Goal: Task Accomplishment & Management: Use online tool/utility

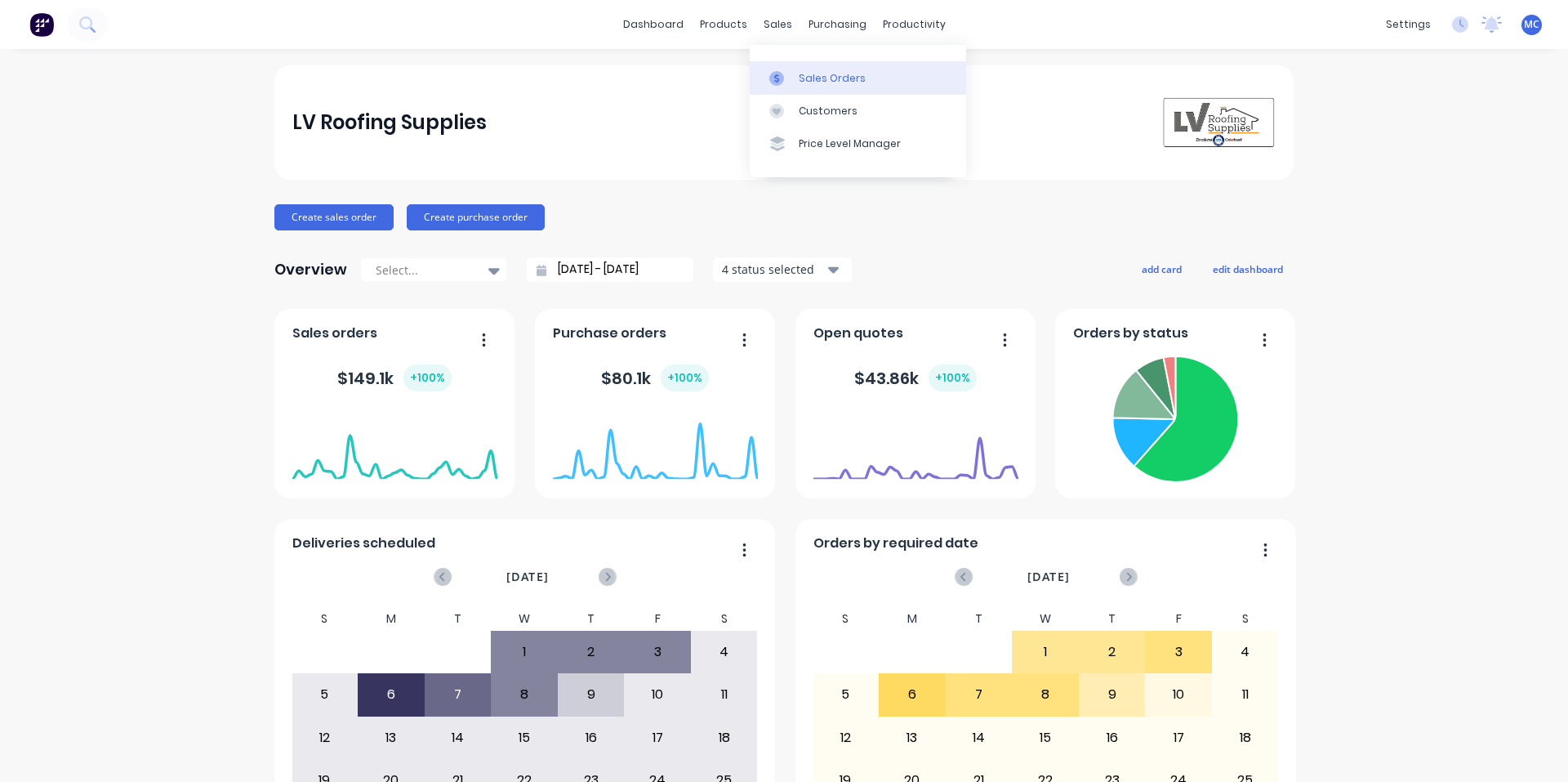
click at [804, 73] on div "Sales Orders" at bounding box center [831, 78] width 67 height 15
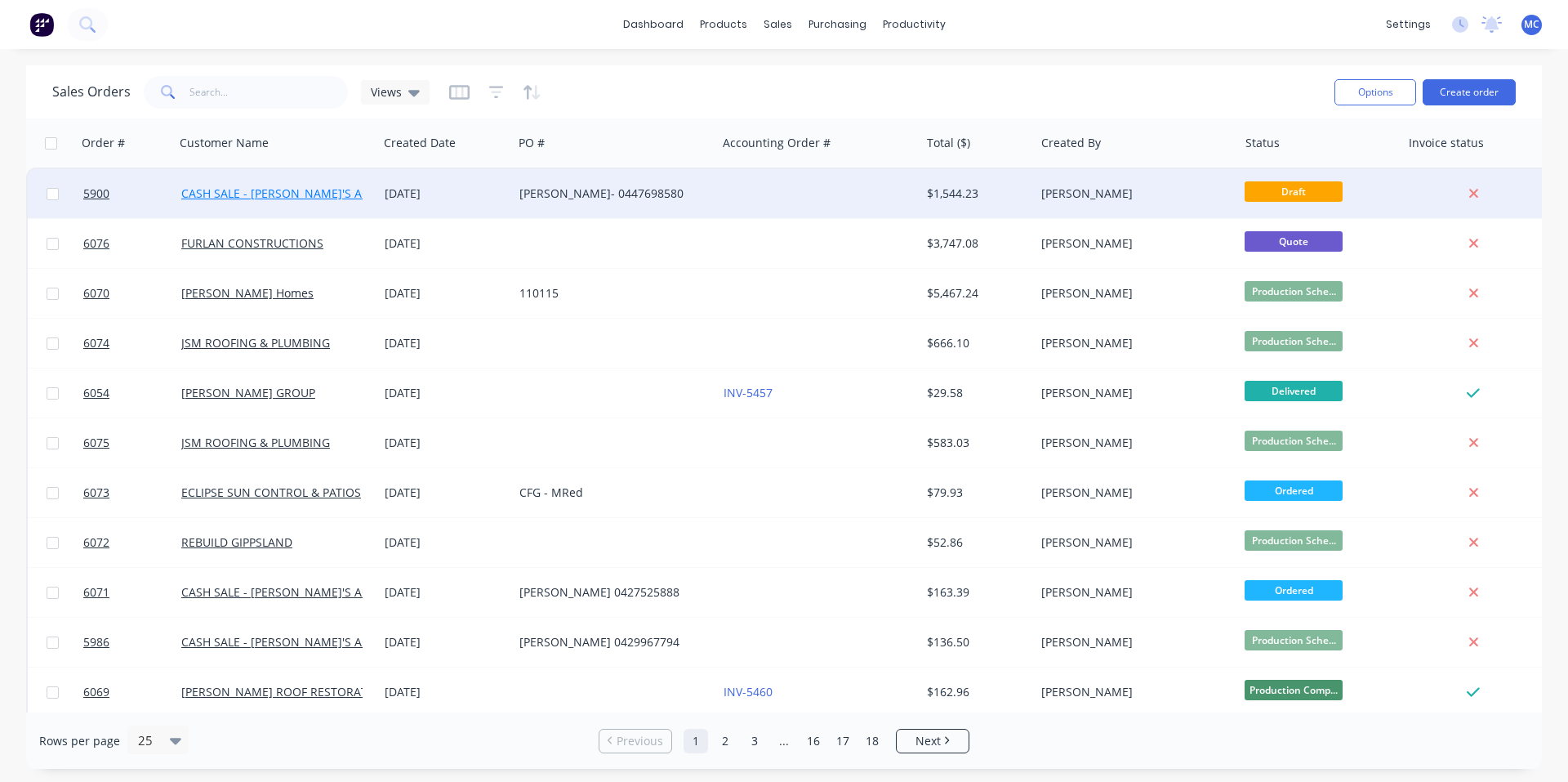
click at [306, 190] on link "CASH SALE - [PERSON_NAME]'S ACCOUNT" at bounding box center [295, 194] width 228 height 16
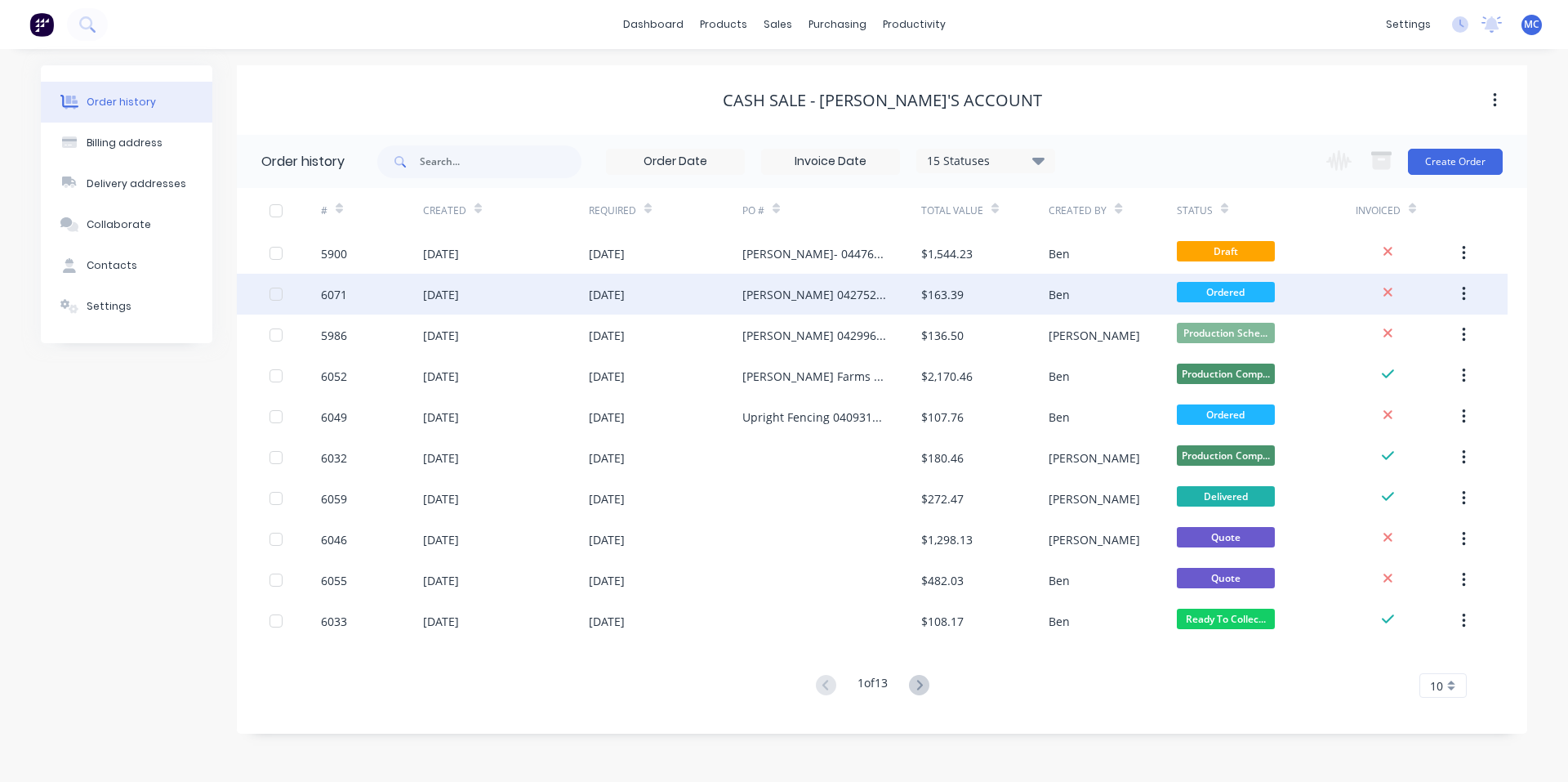
click at [459, 301] on div "[DATE]" at bounding box center [441, 294] width 36 height 17
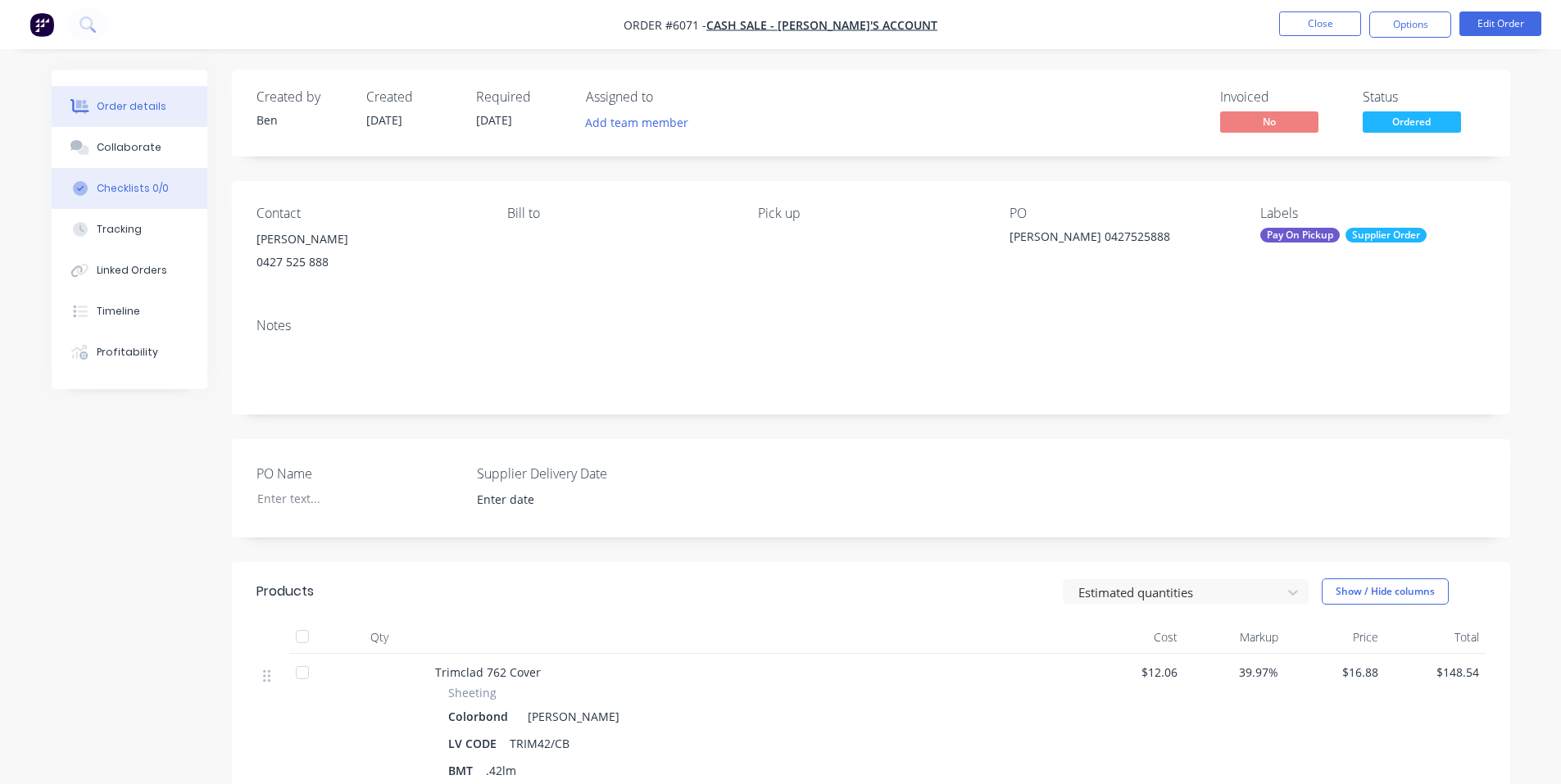
click at [148, 193] on div "Checklists 0/0" at bounding box center [133, 188] width 72 height 15
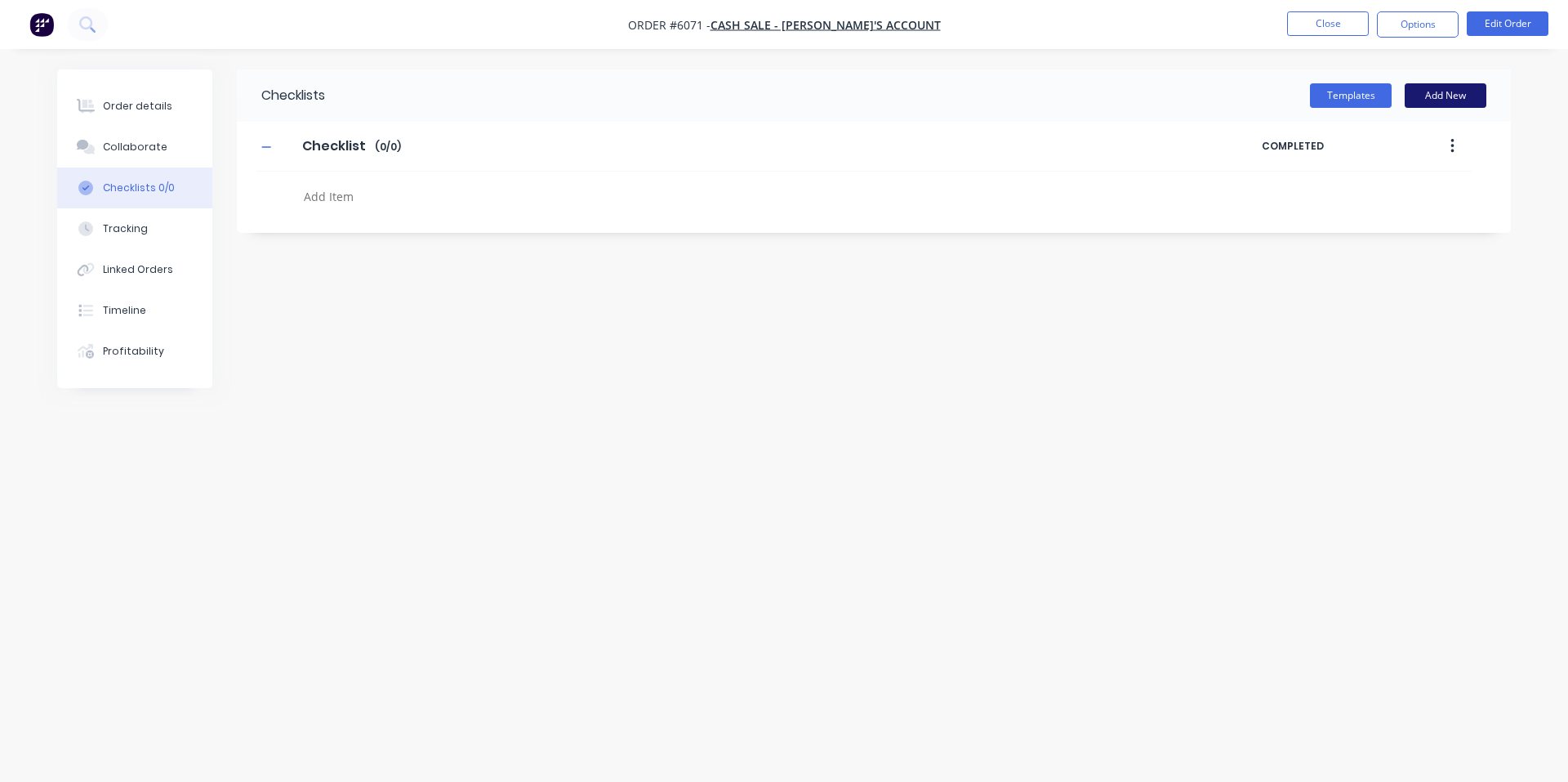
click at [1451, 102] on button "Add New" at bounding box center [1445, 96] width 82 height 25
click at [327, 253] on input "text" at bounding box center [690, 252] width 857 height 20
click at [337, 205] on textarea at bounding box center [690, 196] width 785 height 24
type textarea "x"
click at [308, 255] on input "text" at bounding box center [690, 252] width 857 height 20
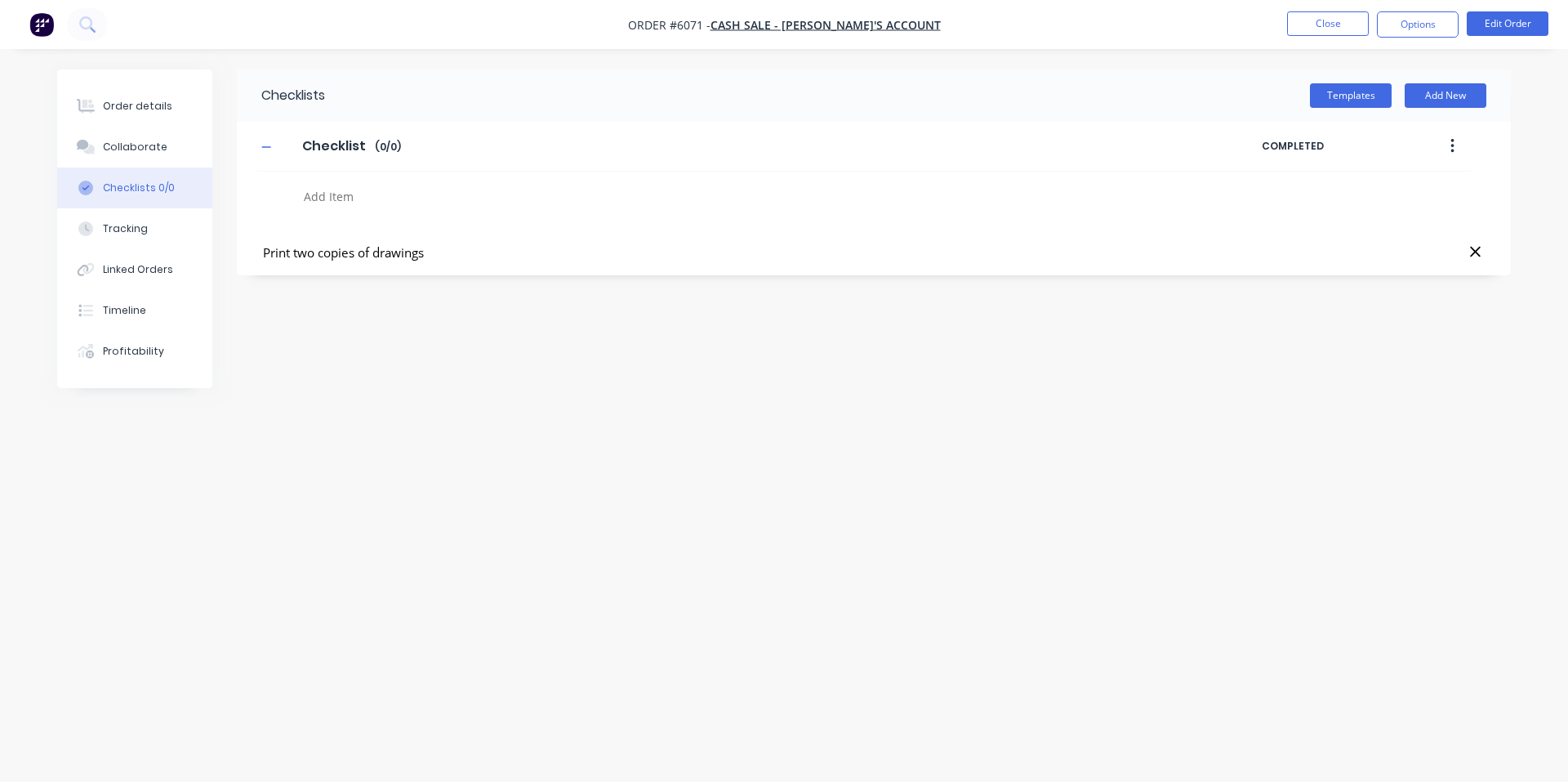
click at [572, 259] on input "Print two copies of drawings" at bounding box center [690, 252] width 857 height 20
type input "Print two copies of drawings"
click at [531, 430] on div "Checklists Templates Add New Checklist Checklist Enter Checklist name ( 0 / 0 )…" at bounding box center [784, 360] width 1453 height 582
click at [1057, 409] on div "Checklists Templates Add New Checklist Checklist Enter Checklist name ( 0 / 0 )…" at bounding box center [784, 360] width 1453 height 582
click at [492, 266] on div "Print two copies of drawings" at bounding box center [874, 252] width 1274 height 47
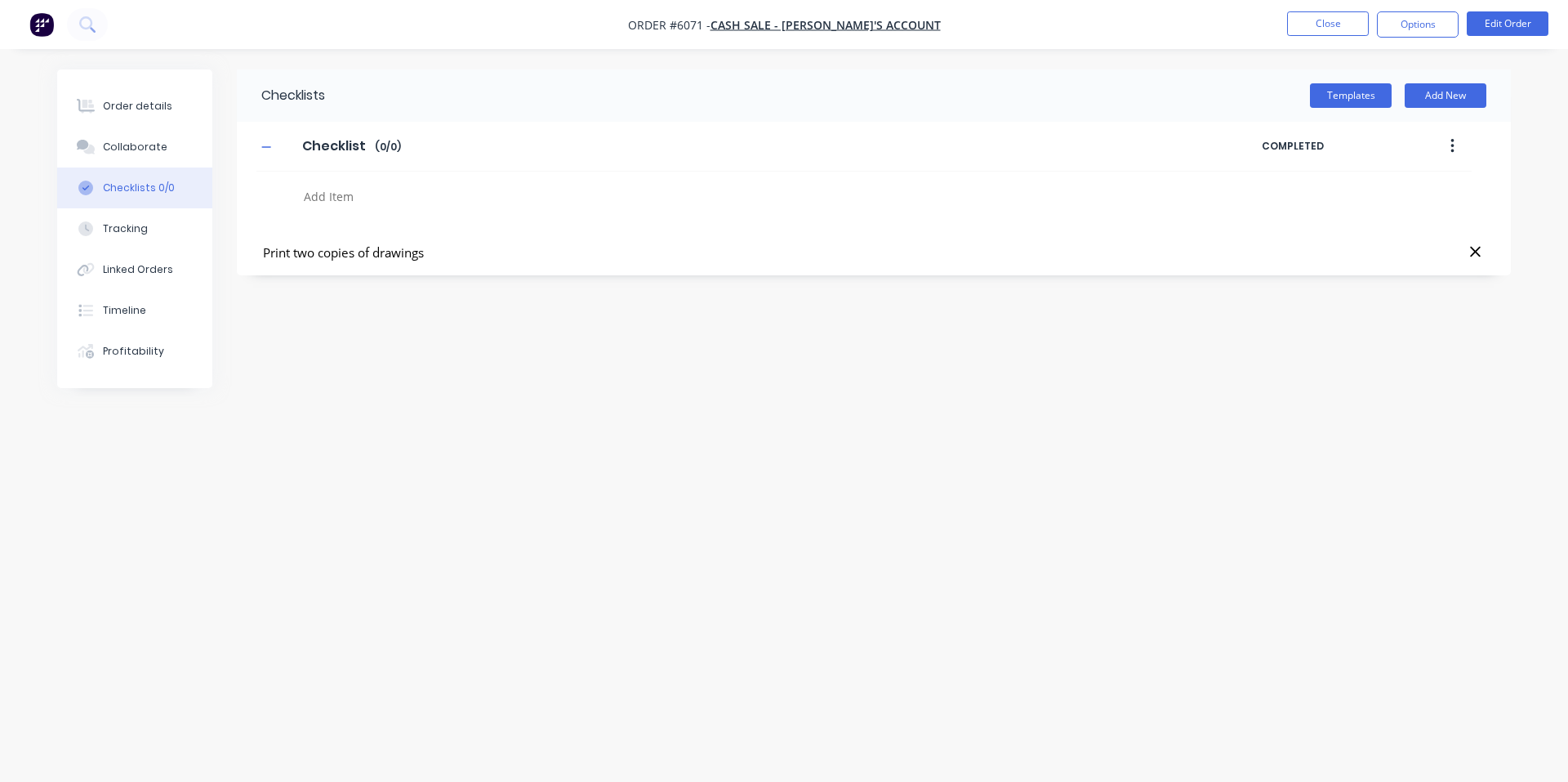
click at [492, 261] on input "Print two copies of drawings" at bounding box center [690, 252] width 857 height 20
click button at bounding box center [1475, 252] width 22 height 20
type textarea "x"
